Goal: Task Accomplishment & Management: Use online tool/utility

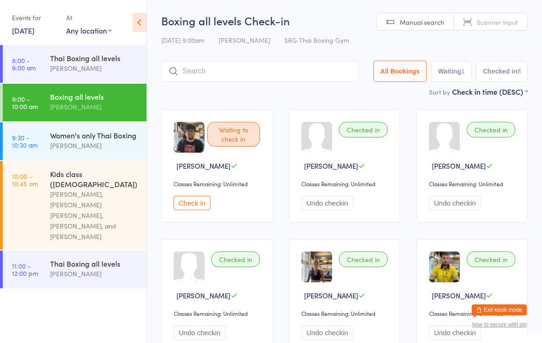
click at [194, 205] on button "Check in" at bounding box center [192, 203] width 37 height 14
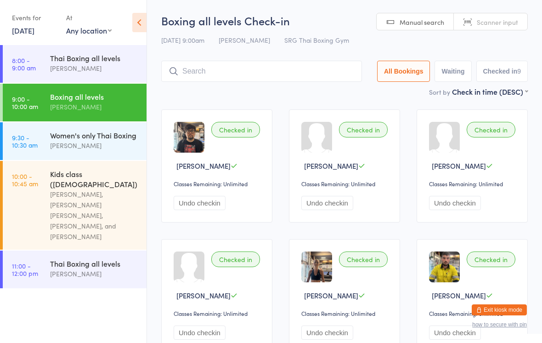
click at [119, 144] on div "[PERSON_NAME]" at bounding box center [94, 145] width 89 height 11
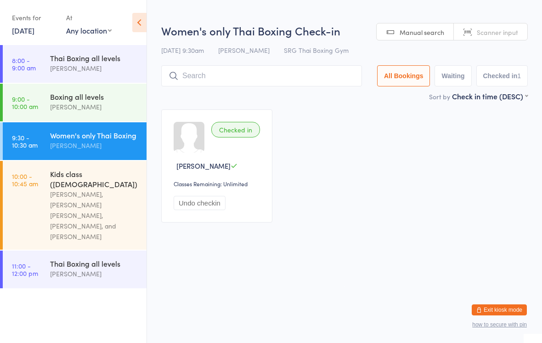
click at [273, 74] on input "search" at bounding box center [261, 75] width 201 height 21
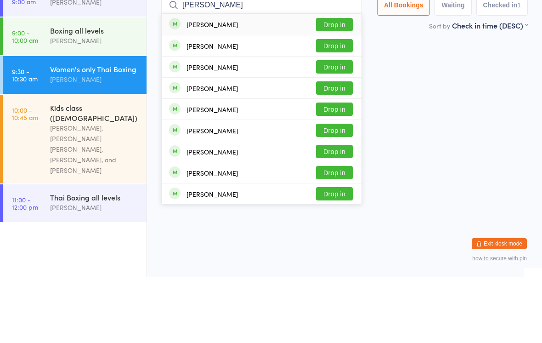
type input "[PERSON_NAME]"
click at [342, 84] on button "Drop in" at bounding box center [334, 90] width 37 height 13
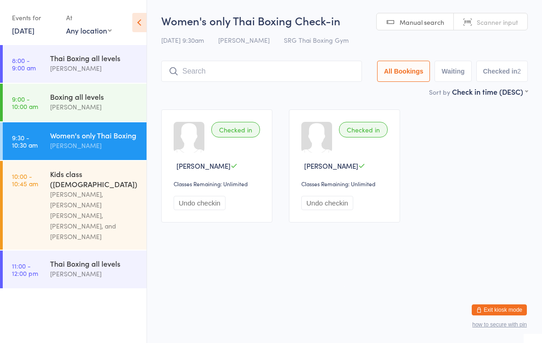
click at [86, 197] on div "[PERSON_NAME], [PERSON_NAME] [PERSON_NAME], [PERSON_NAME], and [PERSON_NAME]" at bounding box center [94, 215] width 89 height 53
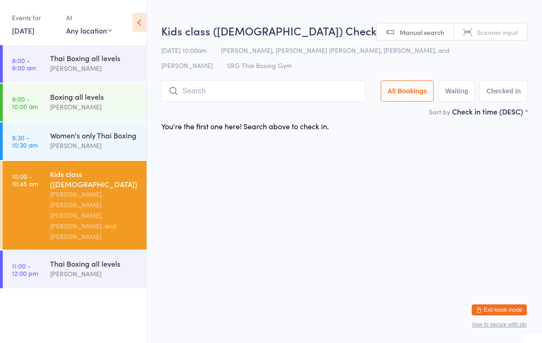
click at [197, 93] on input "search" at bounding box center [263, 90] width 205 height 21
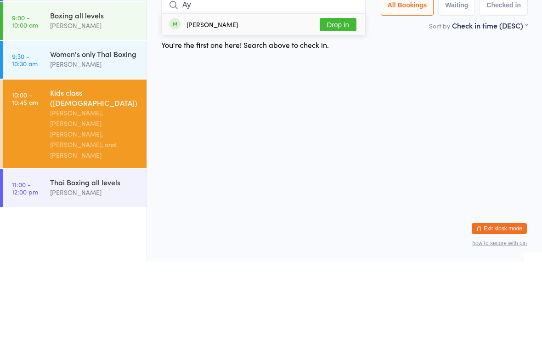
type input "Ay"
click at [337, 99] on button "Drop in" at bounding box center [338, 105] width 37 height 13
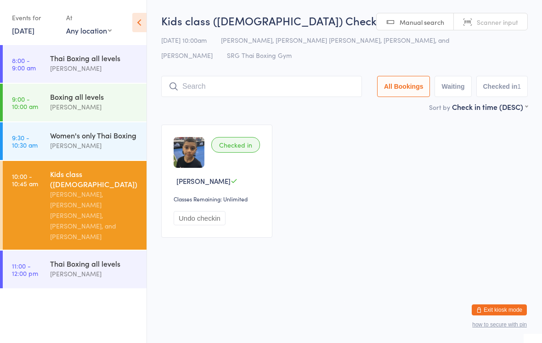
click at [228, 88] on input "search" at bounding box center [261, 86] width 201 height 21
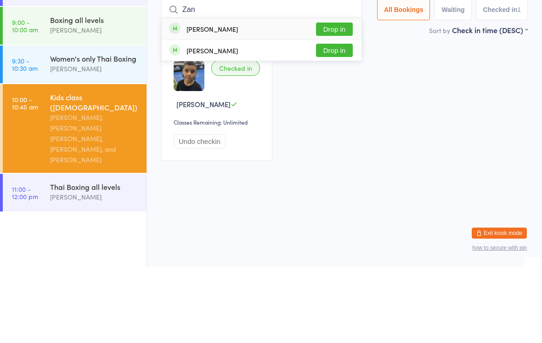
type input "Zan"
click at [341, 99] on button "Drop in" at bounding box center [334, 105] width 37 height 13
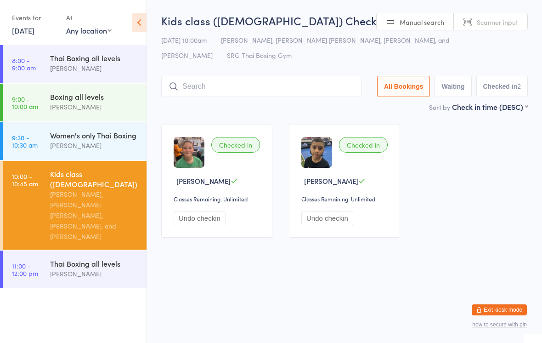
click at [190, 90] on input "search" at bounding box center [261, 86] width 201 height 21
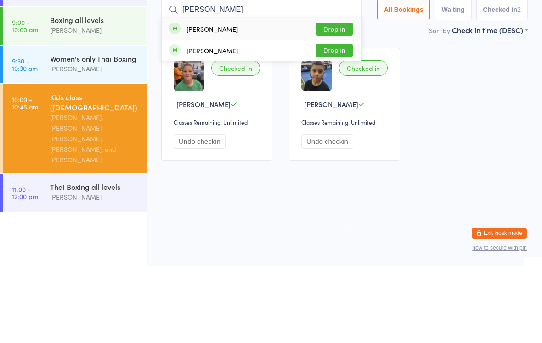
type input "[PERSON_NAME]"
click at [330, 99] on button "Drop in" at bounding box center [334, 105] width 37 height 13
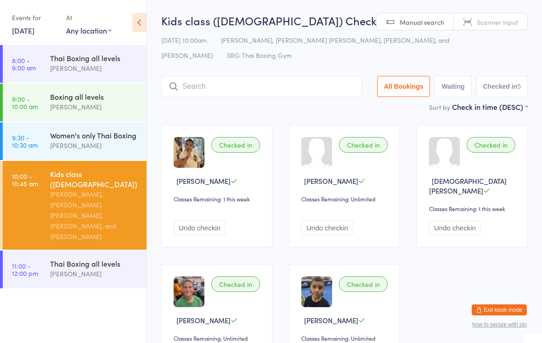
click at [300, 91] on input "search" at bounding box center [261, 86] width 201 height 21
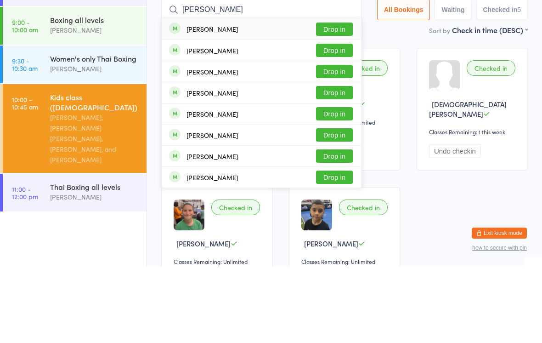
type input "[PERSON_NAME]"
click at [334, 99] on button "Drop in" at bounding box center [334, 105] width 37 height 13
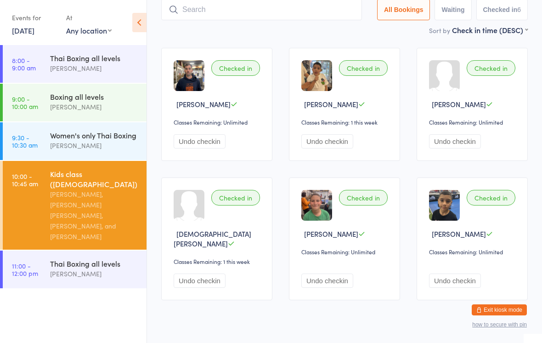
click at [243, 14] on input "search" at bounding box center [261, 9] width 201 height 21
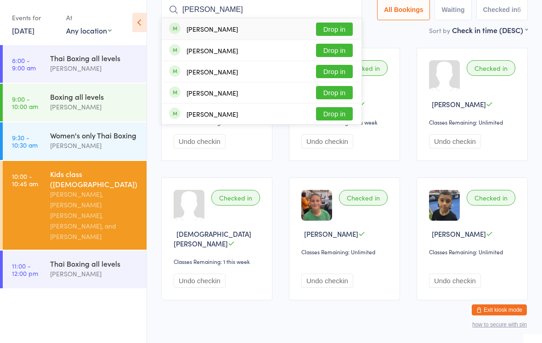
type input "[PERSON_NAME]"
click at [331, 30] on button "Drop in" at bounding box center [334, 29] width 37 height 13
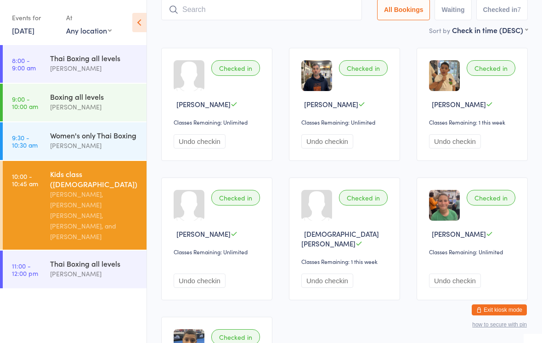
click at [97, 258] on div "Thai Boxing all levels" at bounding box center [94, 263] width 89 height 10
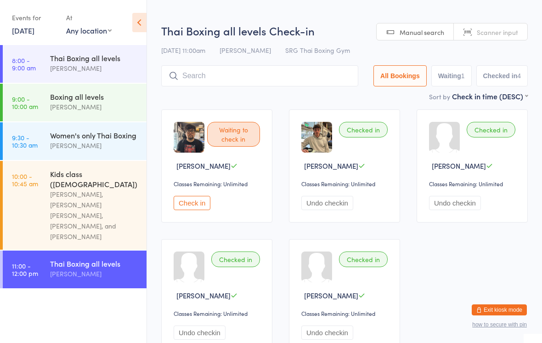
click at [266, 66] on input "search" at bounding box center [259, 75] width 197 height 21
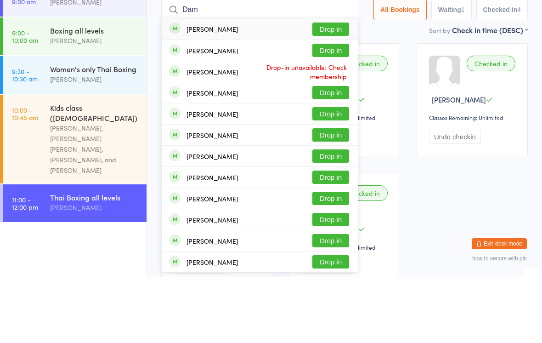
type input "Dam"
click at [330, 89] on button "Drop in" at bounding box center [331, 95] width 37 height 13
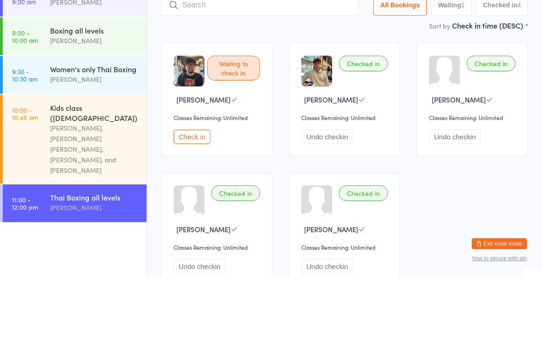
scroll to position [66, 0]
